Goal: Information Seeking & Learning: Understand process/instructions

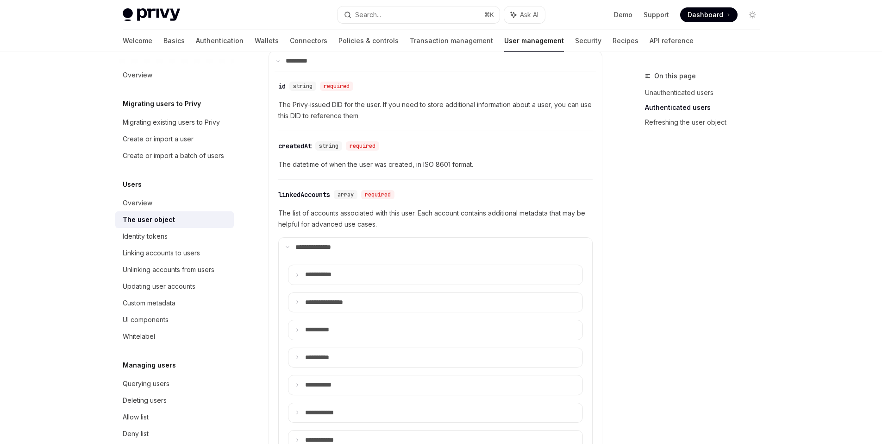
scroll to position [234, 0]
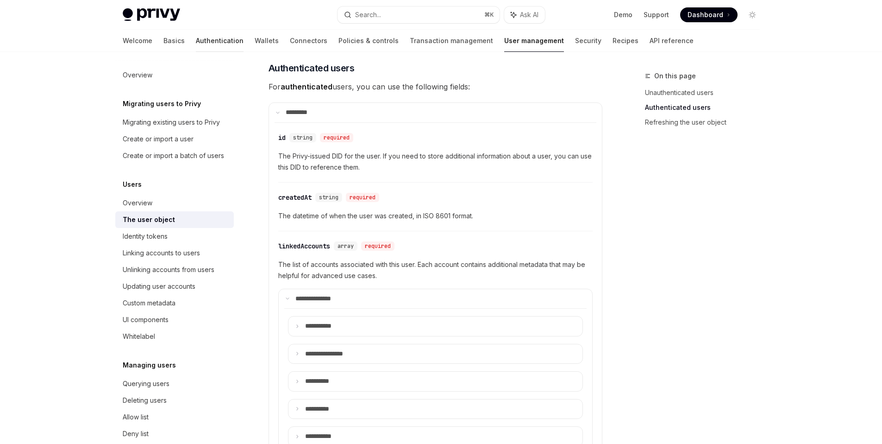
click at [196, 38] on link "Authentication" at bounding box center [220, 41] width 48 height 22
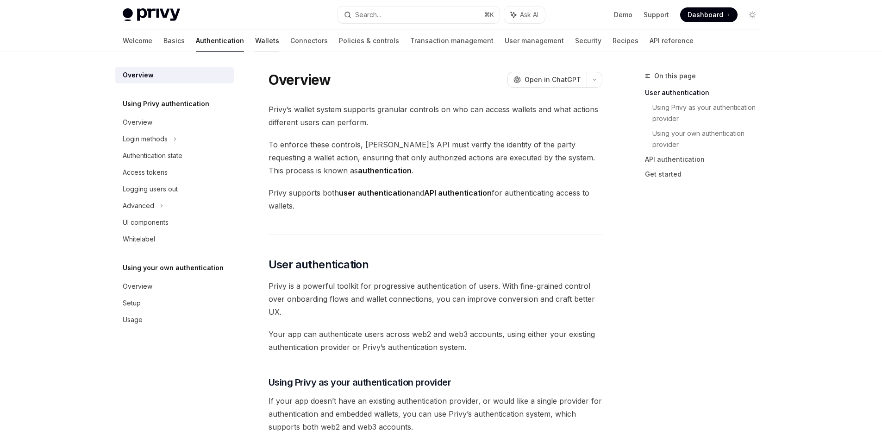
click at [255, 36] on link "Wallets" at bounding box center [267, 41] width 24 height 22
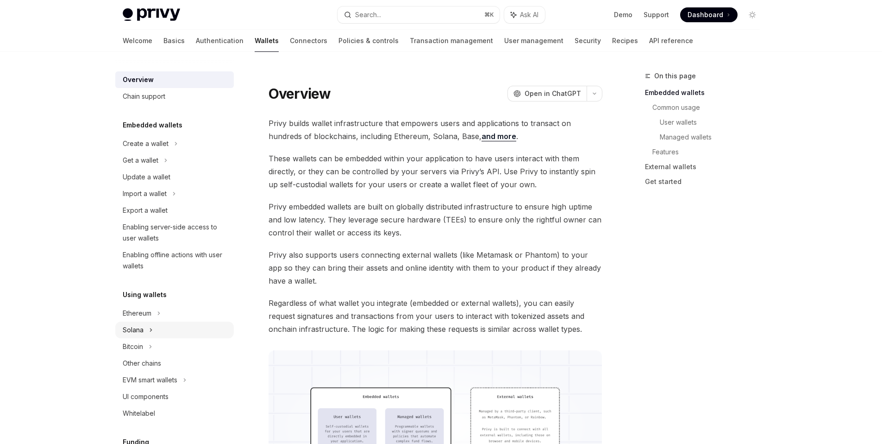
scroll to position [106, 0]
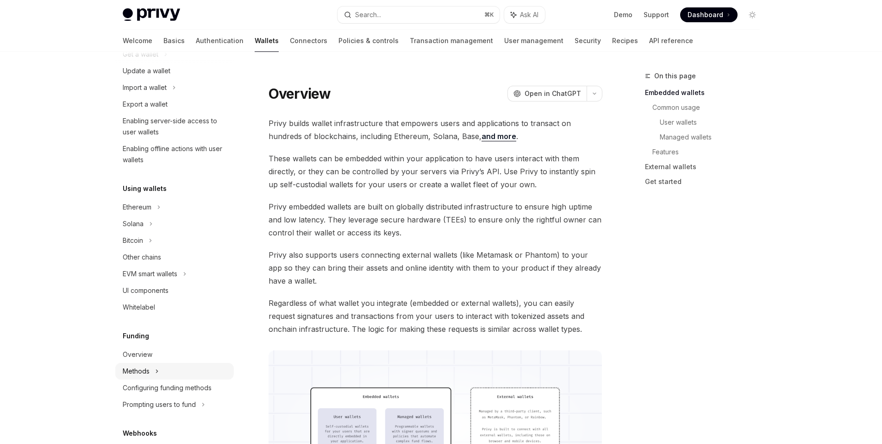
click at [172, 369] on div "Methods" at bounding box center [174, 371] width 119 height 17
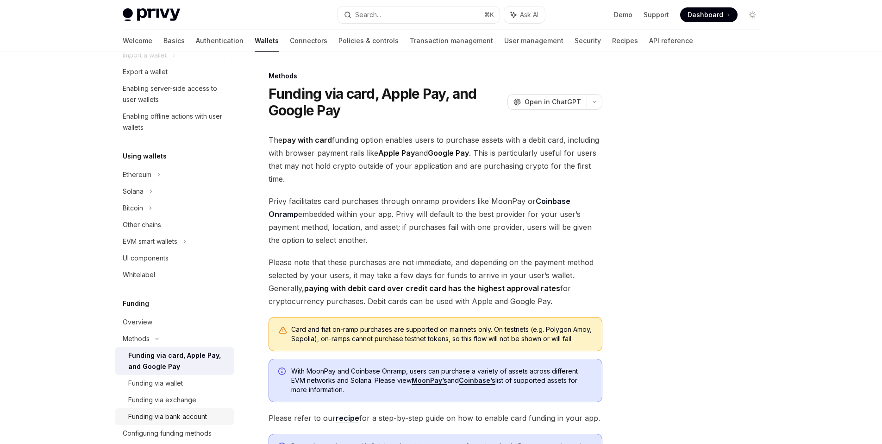
scroll to position [181, 0]
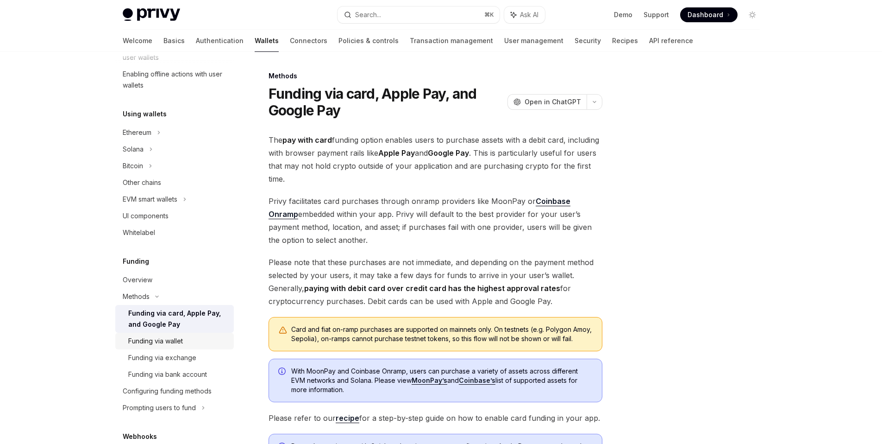
click at [193, 344] on div "Funding via wallet" at bounding box center [178, 340] width 100 height 11
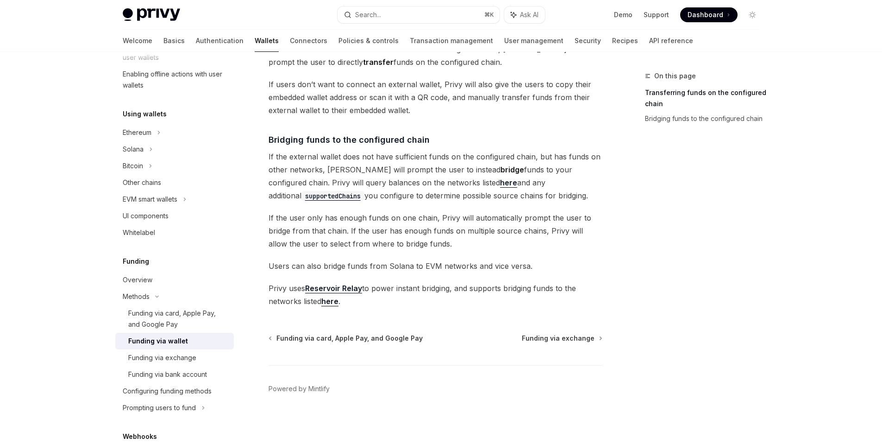
scroll to position [190, 0]
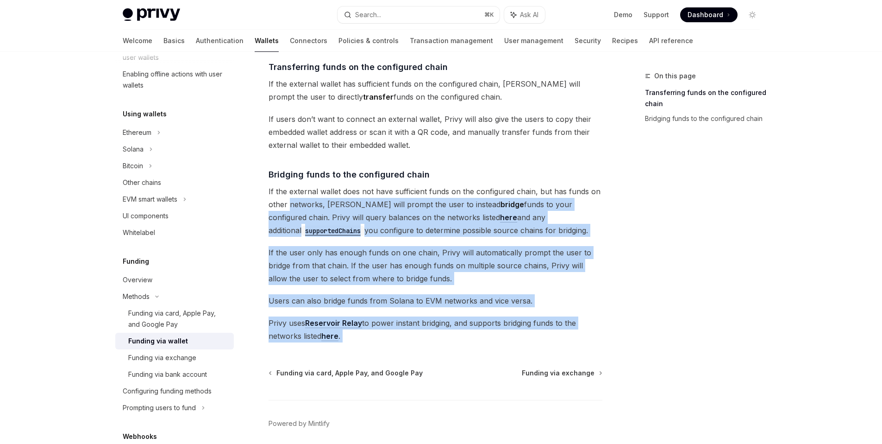
drag, startPoint x: 386, startPoint y: 345, endPoint x: 276, endPoint y: 221, distance: 165.0
click at [288, 207] on div "Methods Funding via wallet OpenAI Open in ChatGPT OpenAI Open in ChatGPT The tr…" at bounding box center [348, 180] width 511 height 600
click at [290, 173] on span "Bridging funds to the configured chain" at bounding box center [349, 174] width 161 height 13
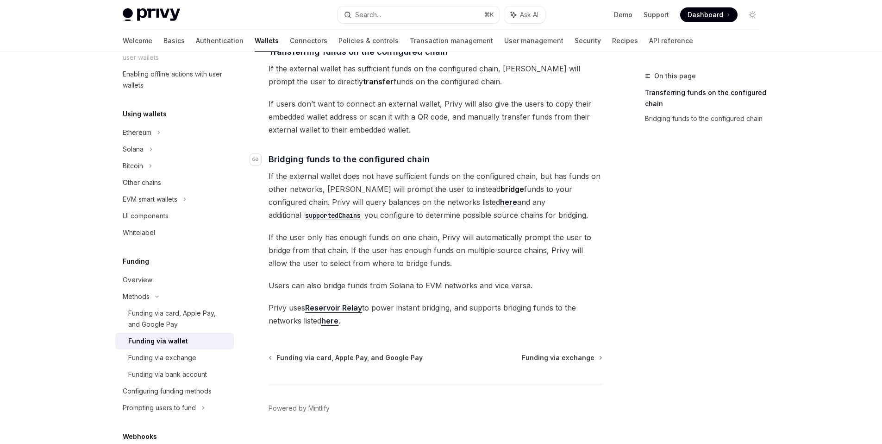
scroll to position [226, 0]
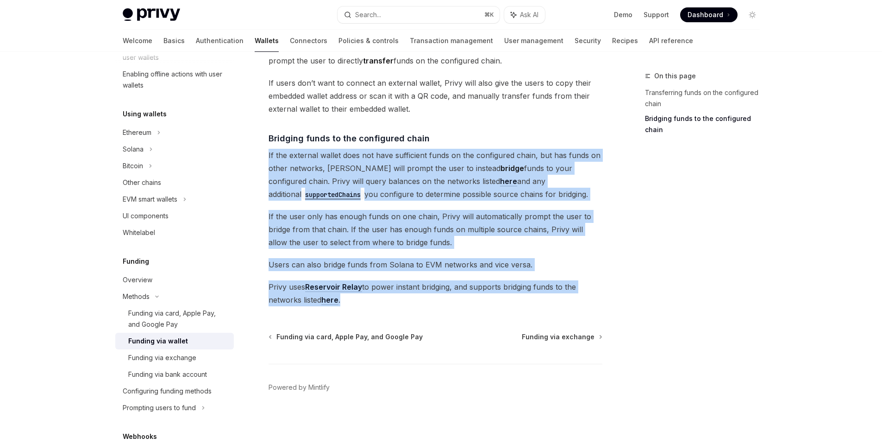
drag, startPoint x: 395, startPoint y: 301, endPoint x: 259, endPoint y: 151, distance: 202.6
click at [259, 151] on div "Methods Funding via wallet OpenAI Open in ChatGPT OpenAI Open in ChatGPT The tr…" at bounding box center [348, 144] width 511 height 600
click at [386, 175] on span "If the external wallet does not have sufficient funds on the configured chain, …" at bounding box center [436, 175] width 334 height 52
drag, startPoint x: 376, startPoint y: 297, endPoint x: 263, endPoint y: 145, distance: 189.1
click at [263, 145] on div "Methods Funding via wallet OpenAI Open in ChatGPT OpenAI Open in ChatGPT The tr…" at bounding box center [348, 144] width 511 height 600
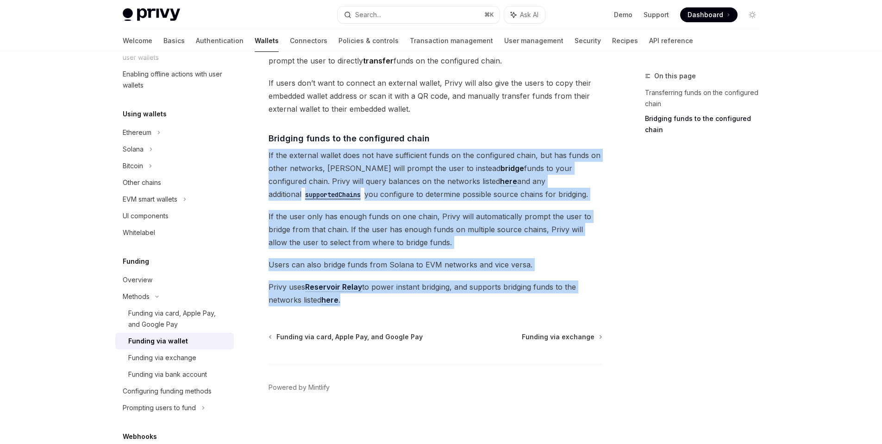
click at [375, 209] on div "The transfer from wallets funding option enables users to transfer or bridge fu…" at bounding box center [436, 98] width 334 height 416
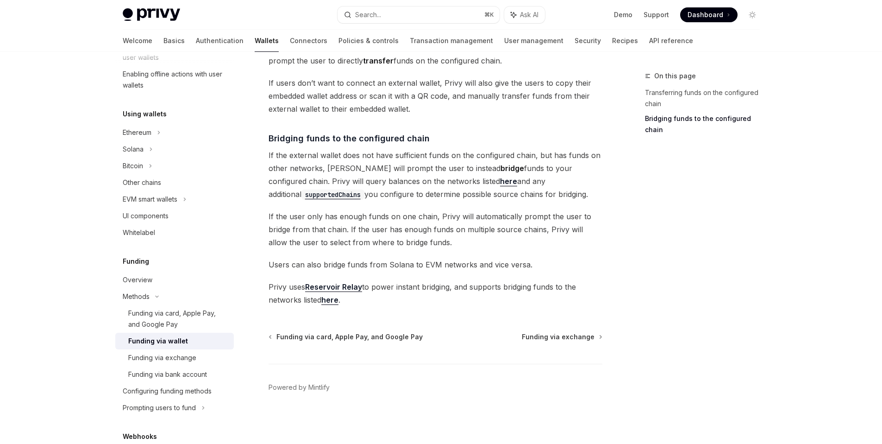
click at [351, 212] on span "If the user only has enough funds on one chain, Privy will automatically prompt…" at bounding box center [436, 229] width 334 height 39
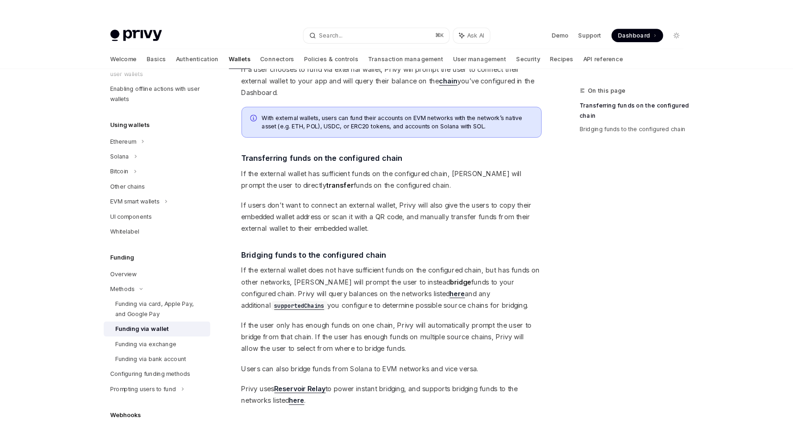
scroll to position [89, 0]
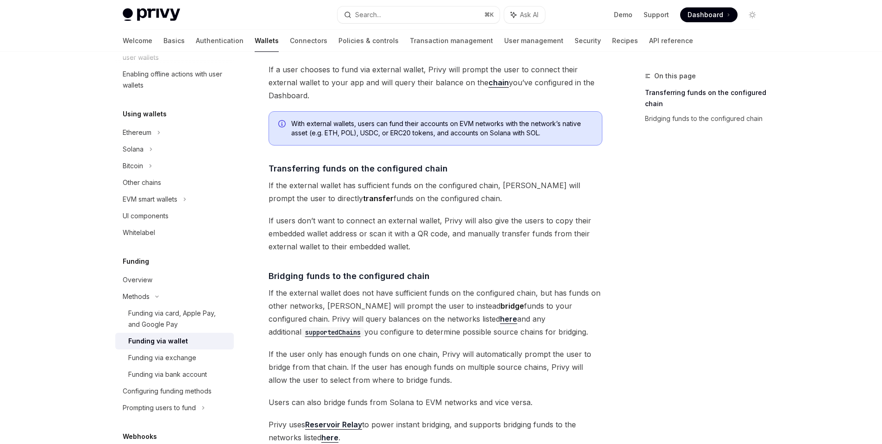
type textarea "*"
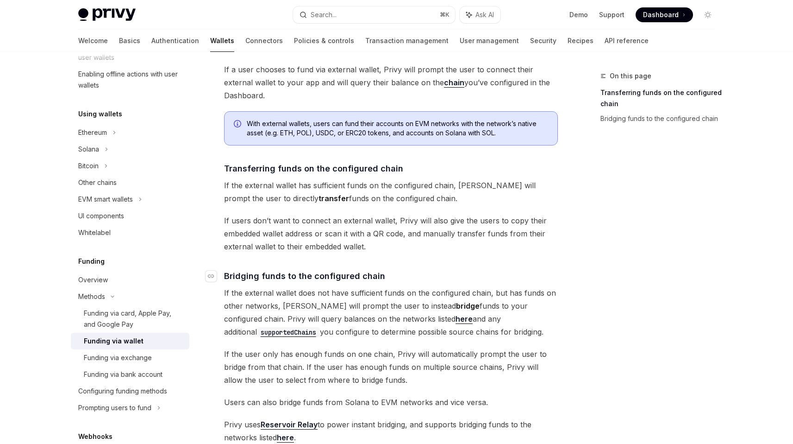
scroll to position [181, 0]
